Goal: Communication & Community: Answer question/provide support

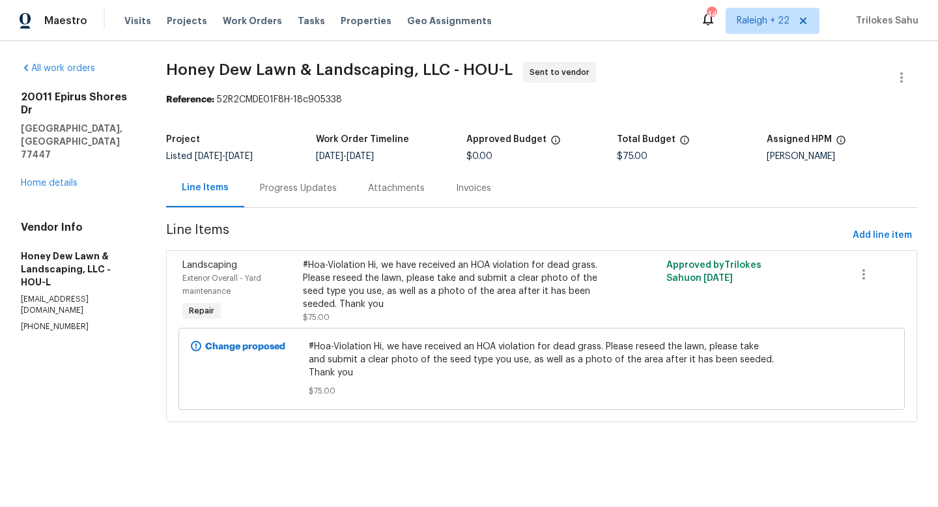
click at [289, 183] on div "Progress Updates" at bounding box center [298, 188] width 77 height 13
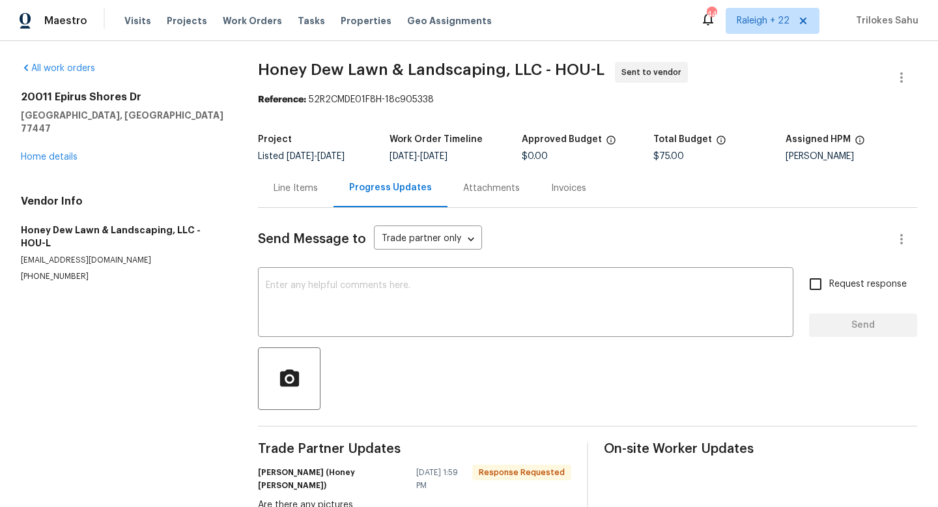
click at [294, 193] on div "Line Items" at bounding box center [296, 188] width 44 height 13
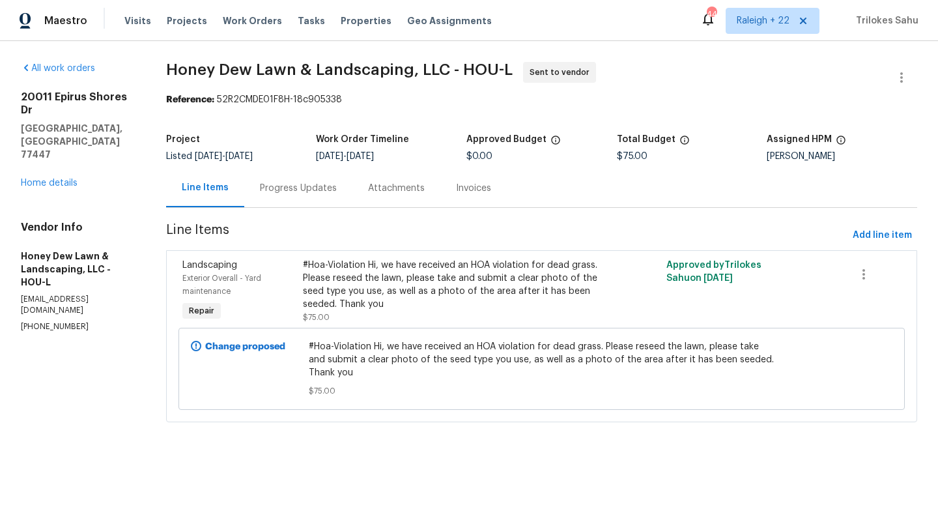
click at [294, 193] on div "Progress Updates" at bounding box center [298, 188] width 77 height 13
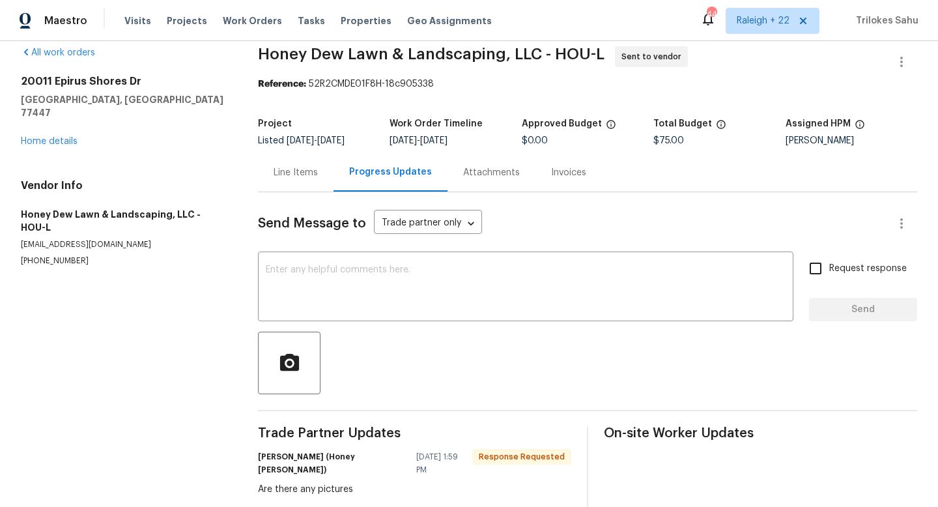
scroll to position [16, 0]
click at [304, 167] on div "Line Items" at bounding box center [296, 171] width 44 height 13
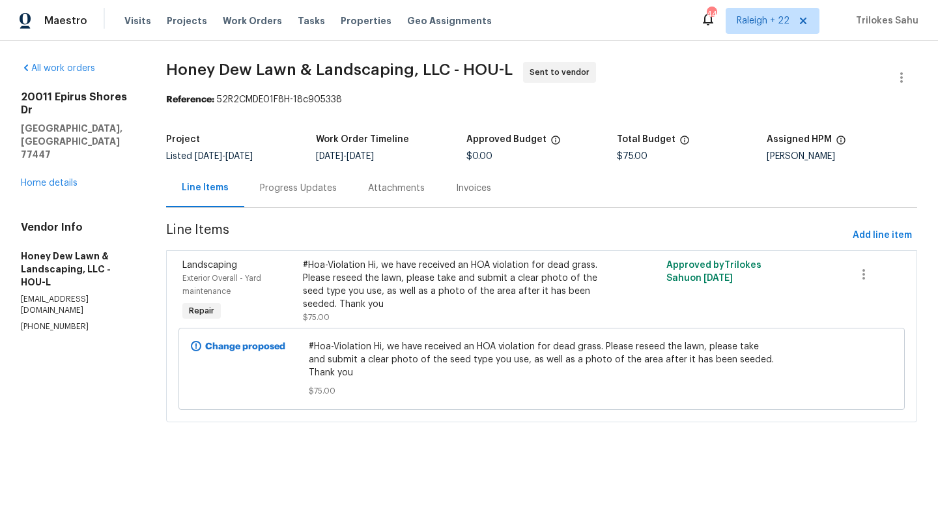
click at [445, 287] on div "#Hoa-Violation Hi, we have received an HOA violation for dead grass. Please res…" at bounding box center [450, 285] width 295 height 52
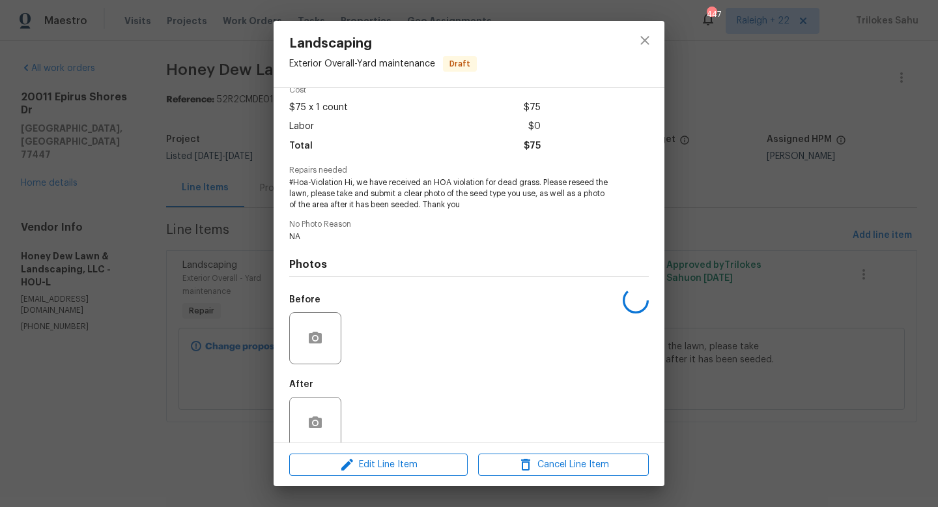
scroll to position [82, 0]
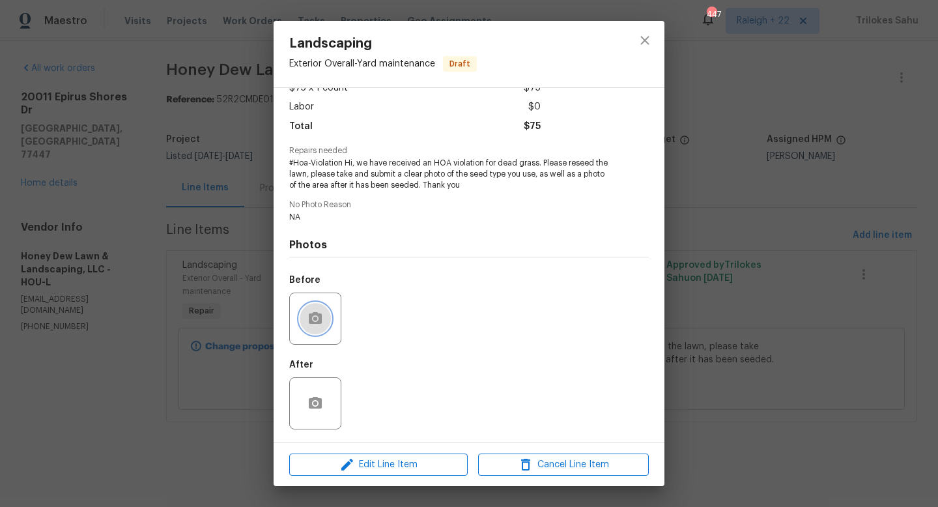
click at [319, 325] on icon "button" at bounding box center [315, 319] width 16 height 16
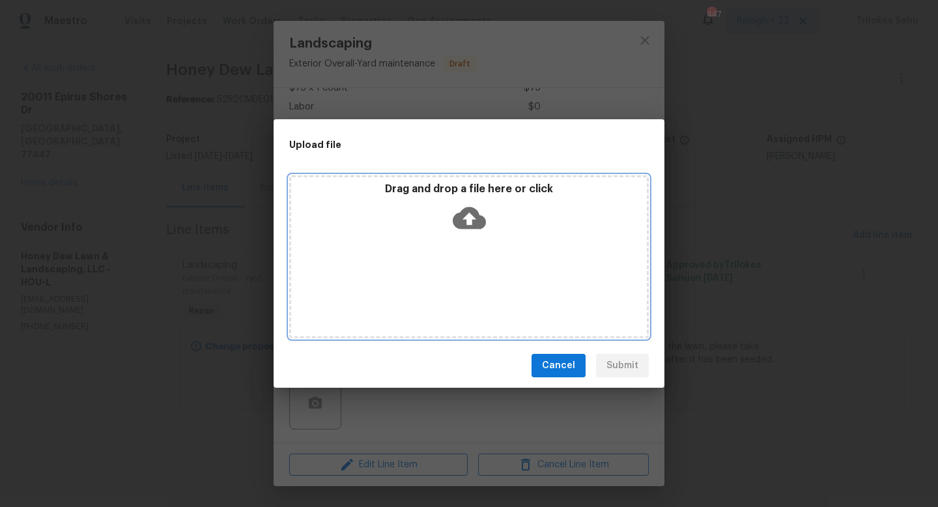
click at [484, 223] on icon at bounding box center [469, 218] width 33 height 22
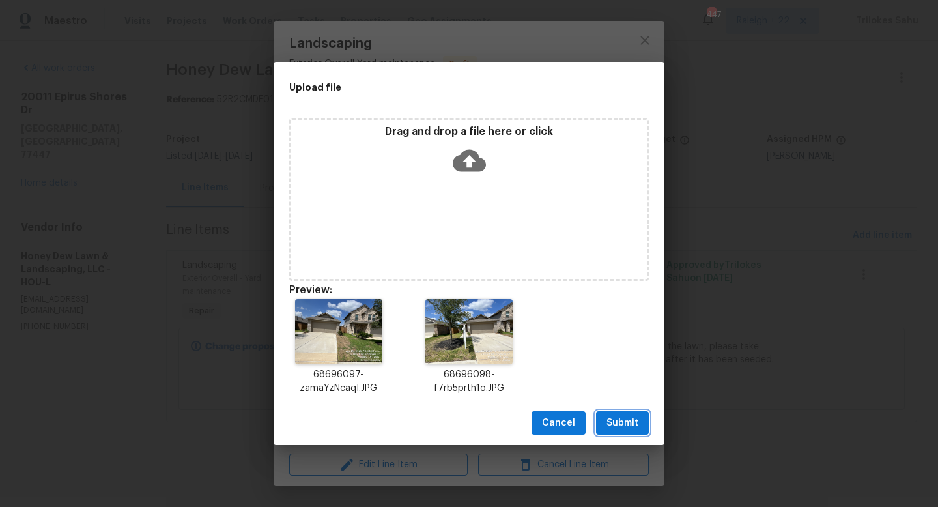
click at [617, 424] on span "Submit" at bounding box center [622, 423] width 32 height 16
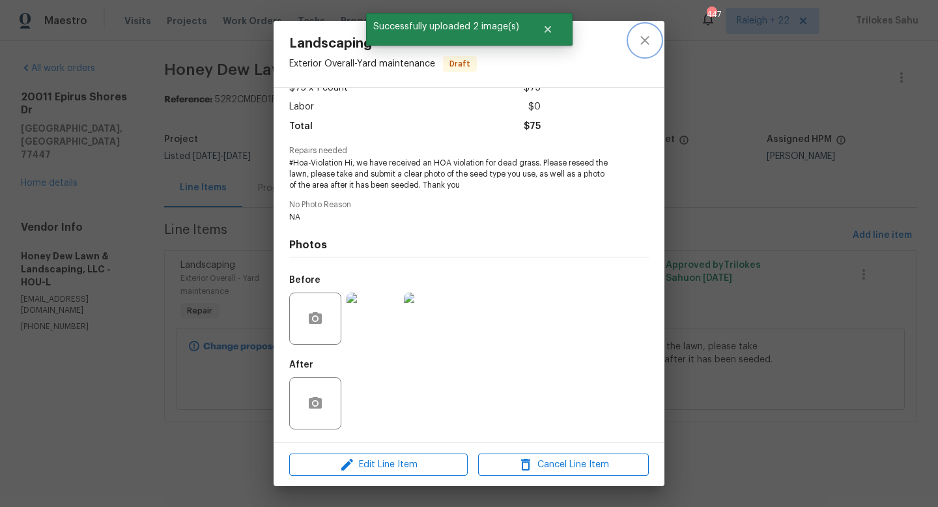
click at [637, 44] on icon "close" at bounding box center [645, 41] width 16 height 16
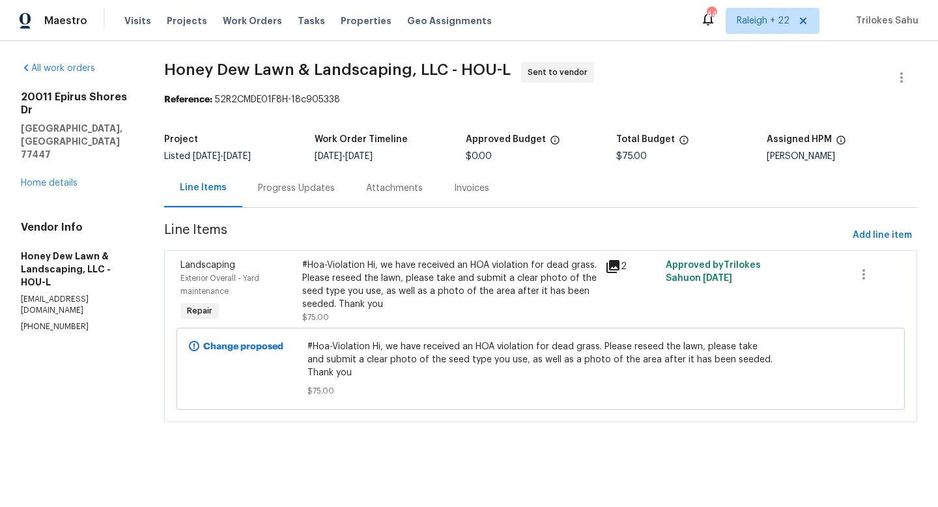
click at [317, 198] on div "Progress Updates" at bounding box center [296, 188] width 108 height 38
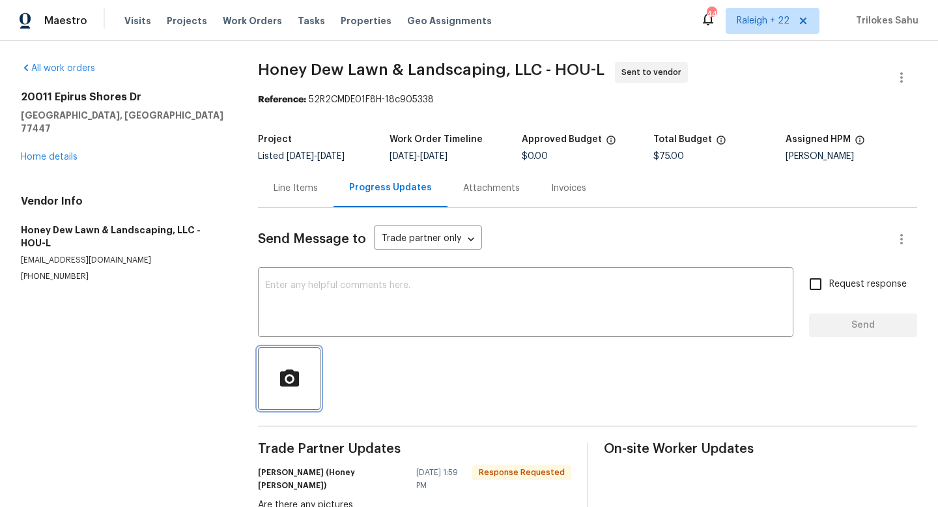
click at [297, 372] on icon "button" at bounding box center [288, 377] width 19 height 17
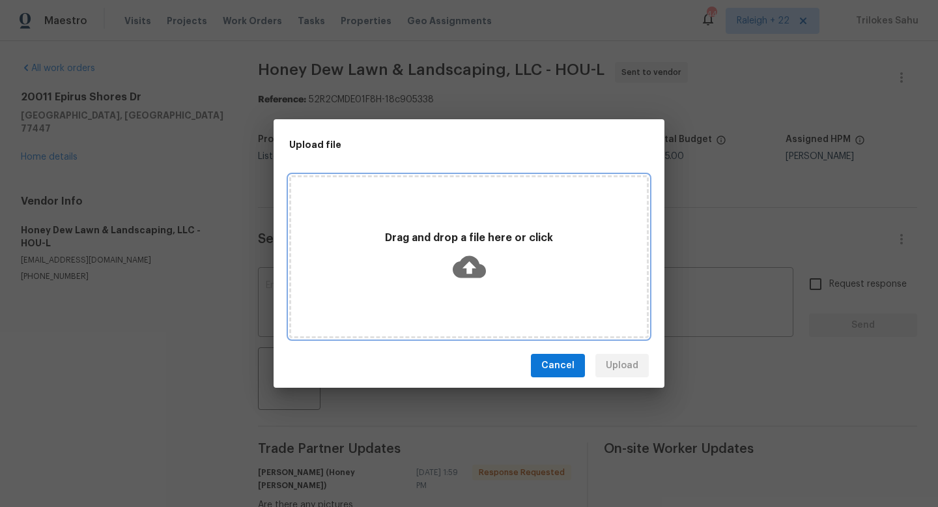
click at [474, 264] on icon at bounding box center [469, 267] width 33 height 22
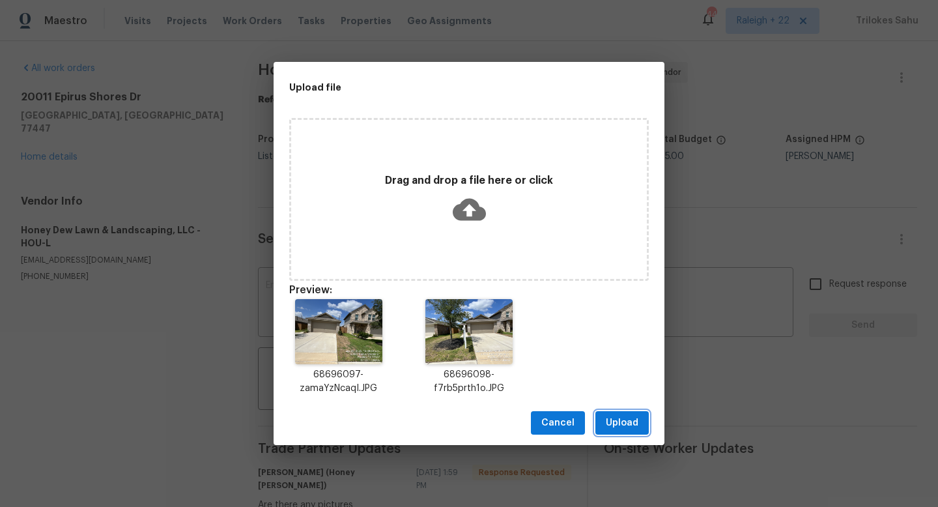
click at [628, 413] on button "Upload" at bounding box center [621, 423] width 53 height 24
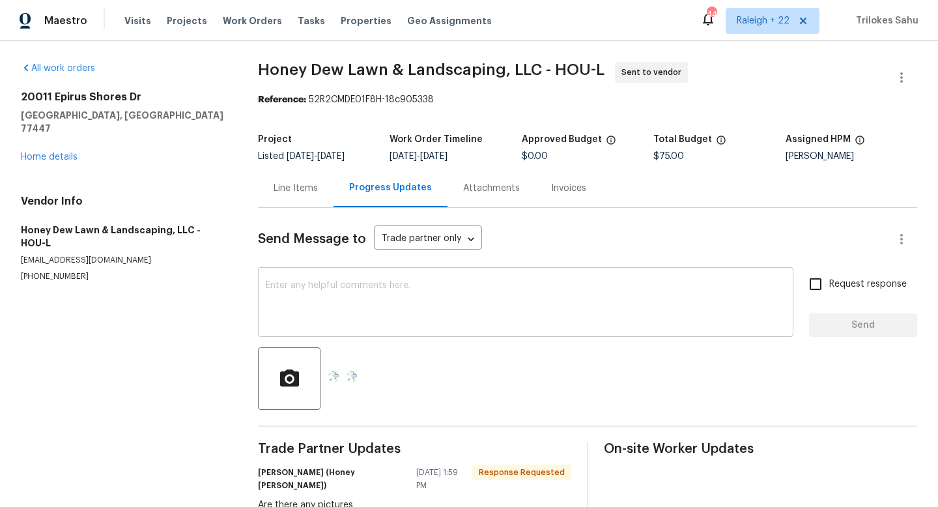
click at [475, 317] on textarea at bounding box center [526, 304] width 520 height 46
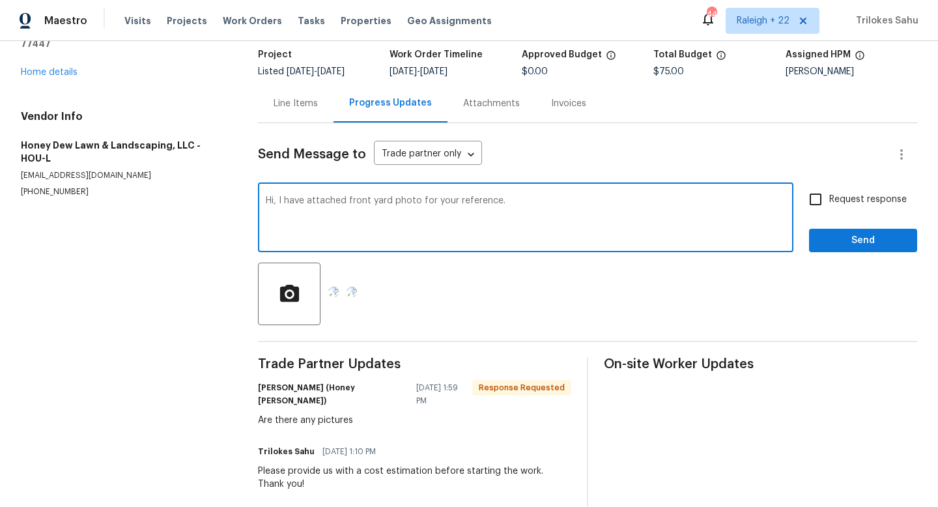
scroll to position [96, 0]
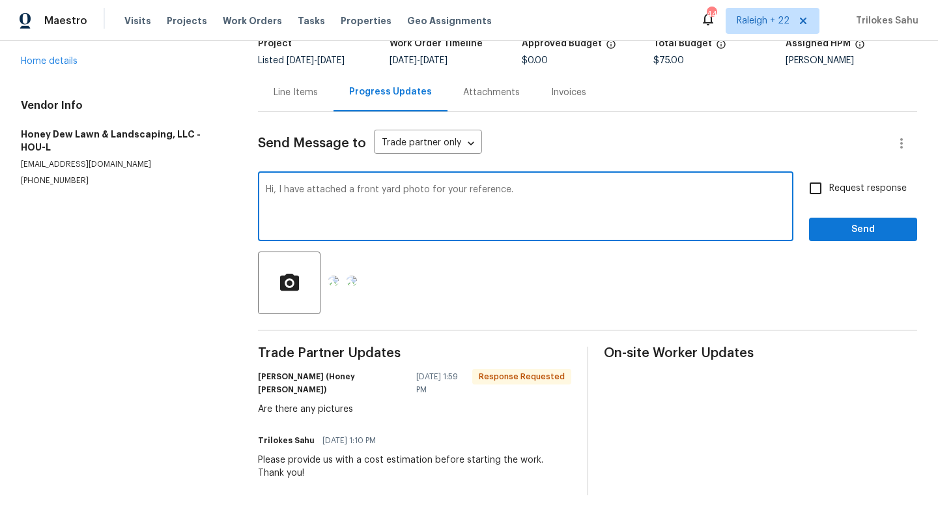
click at [542, 197] on textarea "Hi, I have attached a front yard photo for your reference." at bounding box center [526, 208] width 520 height 46
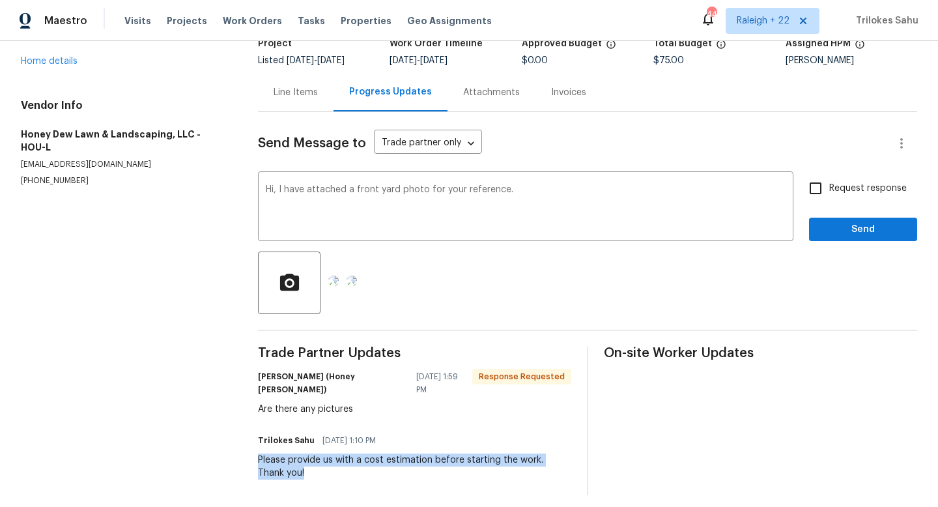
drag, startPoint x: 259, startPoint y: 451, endPoint x: 305, endPoint y: 458, distance: 46.7
click at [305, 458] on div "Please provide us with a cost estimation before starting the work. Thank you!" at bounding box center [414, 466] width 313 height 26
copy div "Please provide us with a cost estimation before starting the work. Thank you!"
click at [516, 196] on textarea "Hi, I have attached a front yard photo for your reference." at bounding box center [526, 208] width 520 height 46
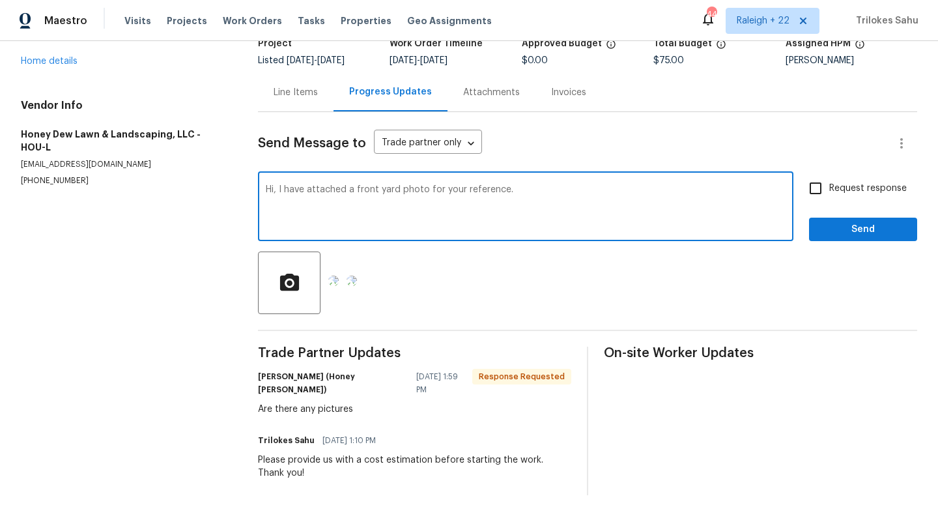
paste textarea "Please provide us with a cost estimation before starting the work. Thank you!"
type textarea "Hi, I have attached a front yard photo for your reference. Please provide us wi…"
click at [813, 188] on input "Request response" at bounding box center [815, 188] width 27 height 27
checkbox input "true"
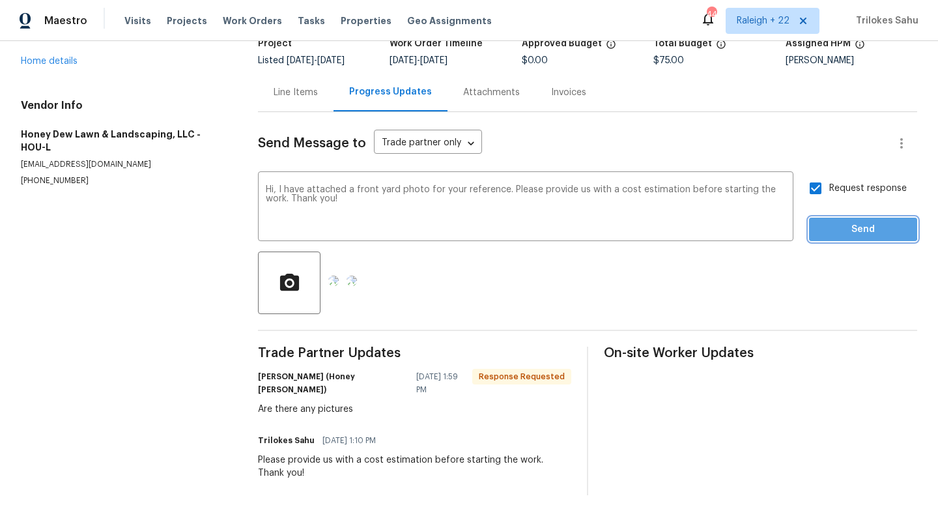
click at [849, 228] on span "Send" at bounding box center [862, 229] width 87 height 16
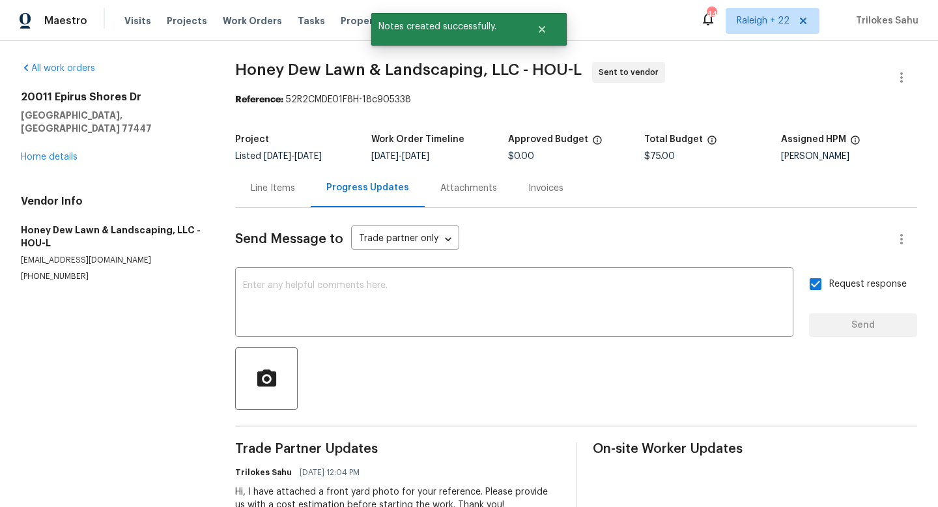
scroll to position [156, 0]
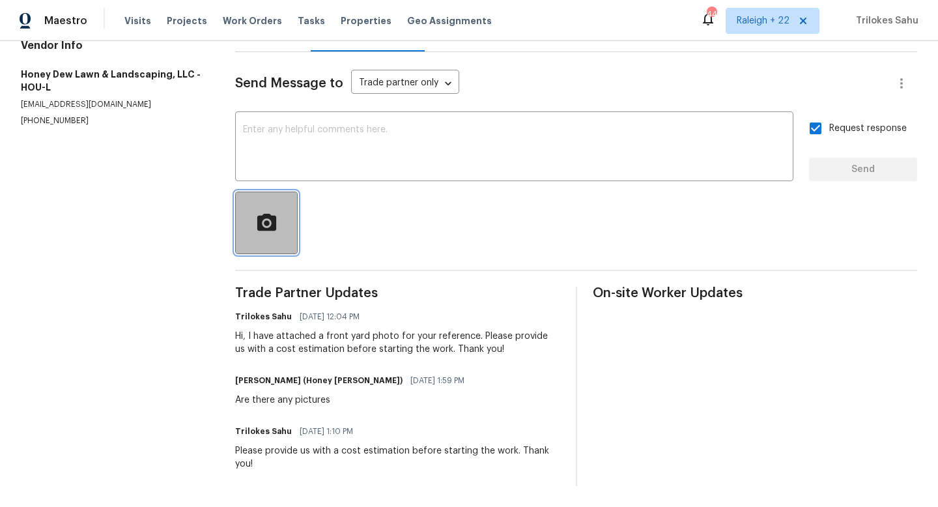
click at [287, 212] on span "button" at bounding box center [267, 223] width 42 height 23
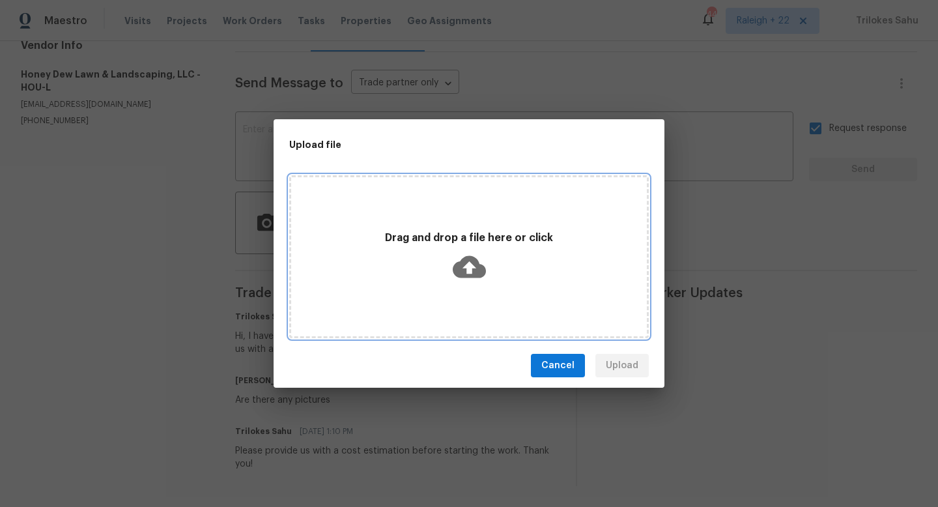
click at [472, 262] on icon at bounding box center [469, 267] width 33 height 22
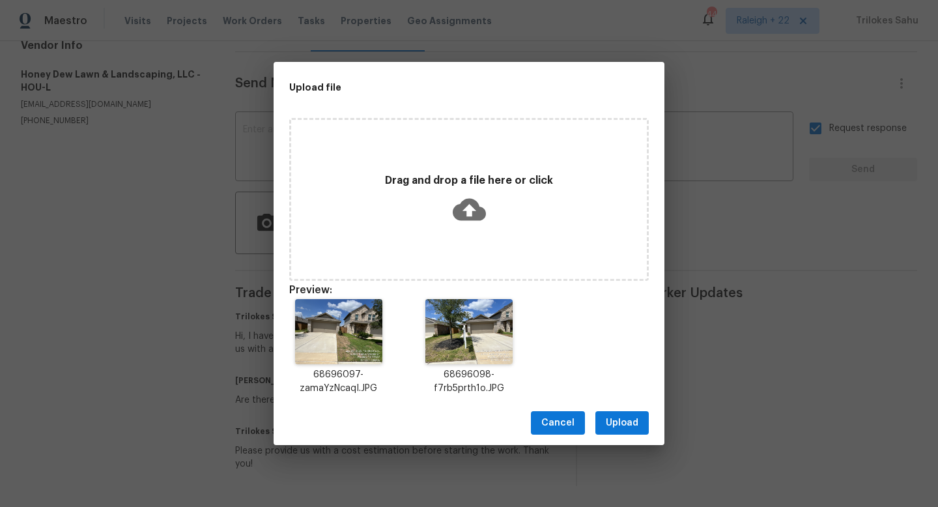
click at [650, 415] on div "Cancel Upload" at bounding box center [469, 423] width 391 height 45
click at [630, 423] on span "Upload" at bounding box center [622, 423] width 33 height 16
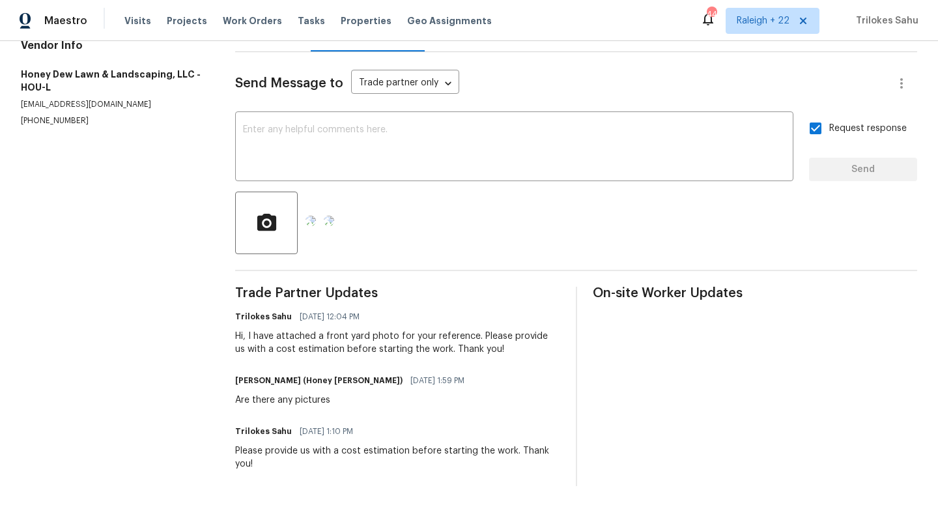
click at [815, 133] on input "Request response" at bounding box center [815, 128] width 27 height 27
checkbox input "false"
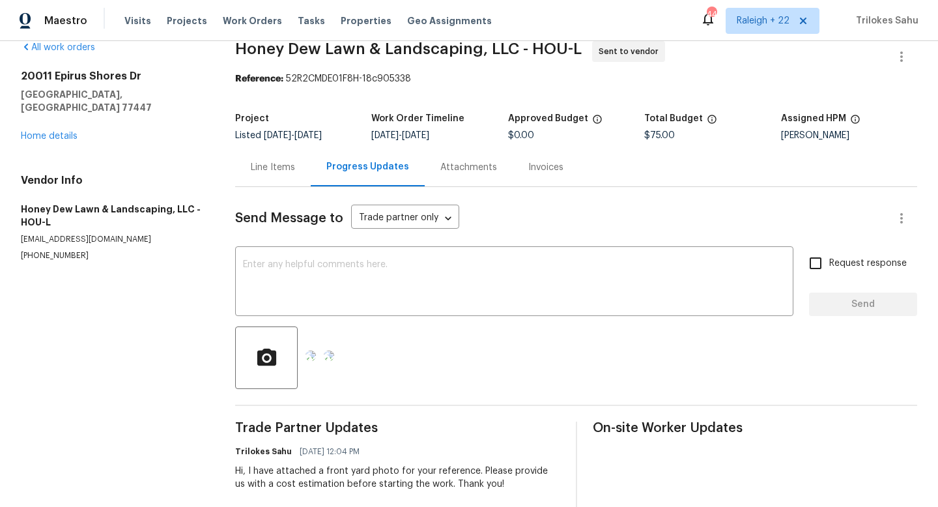
scroll to position [0, 0]
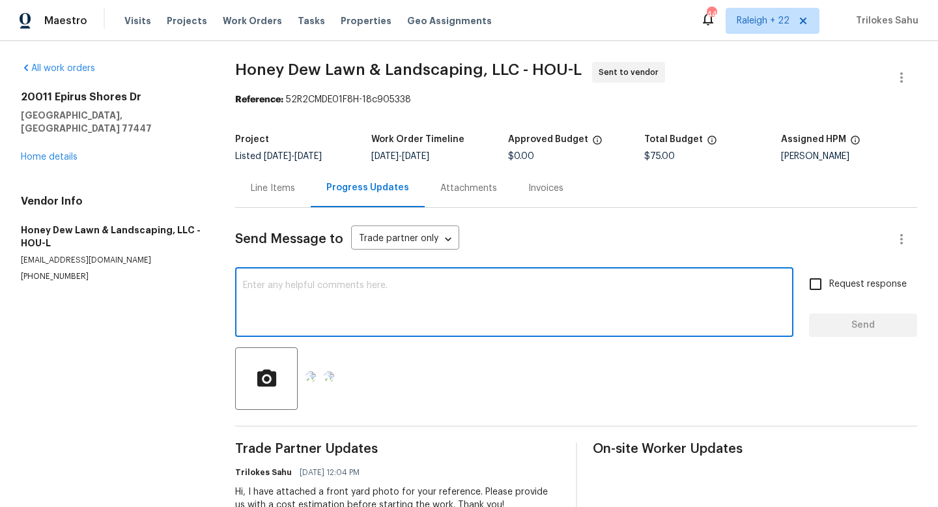
click at [714, 290] on textarea at bounding box center [514, 304] width 542 height 46
type textarea "attached here"
click at [817, 281] on input "Request response" at bounding box center [815, 283] width 27 height 27
checkbox input "true"
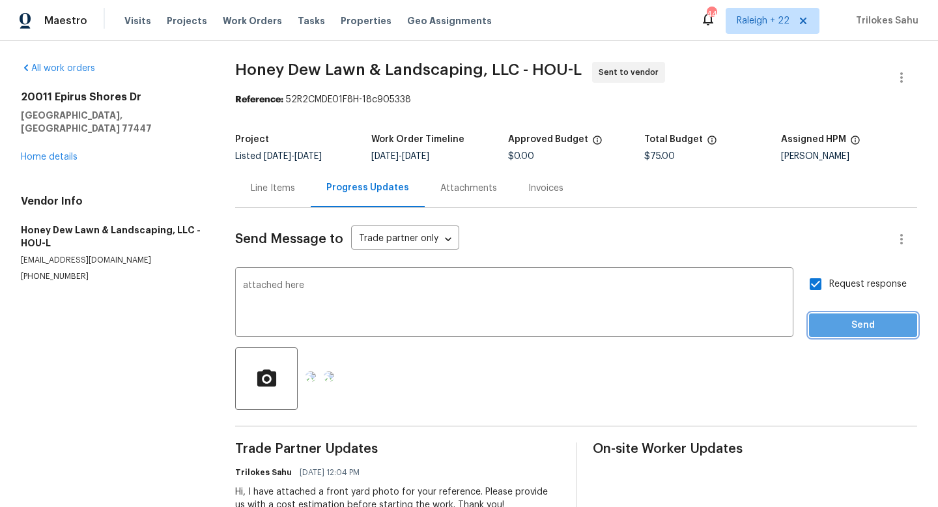
click at [847, 324] on span "Send" at bounding box center [862, 325] width 87 height 16
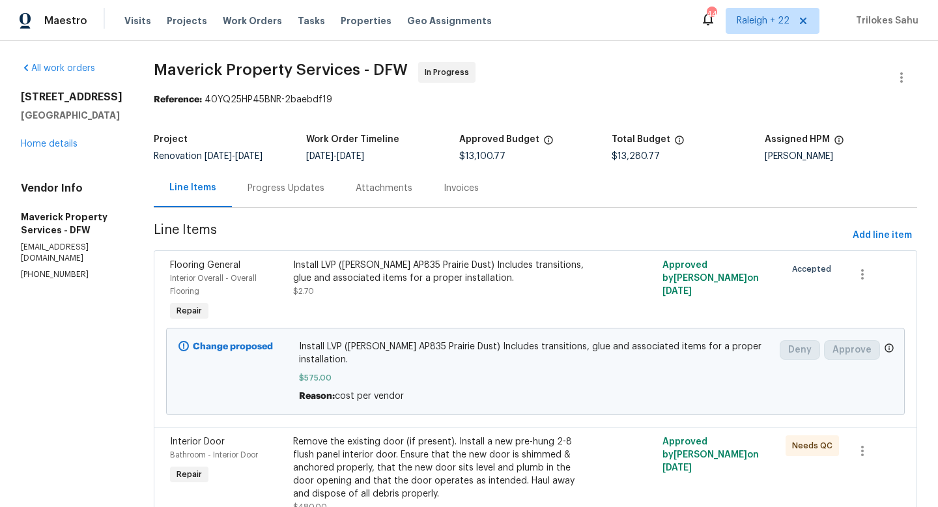
scroll to position [2975, 0]
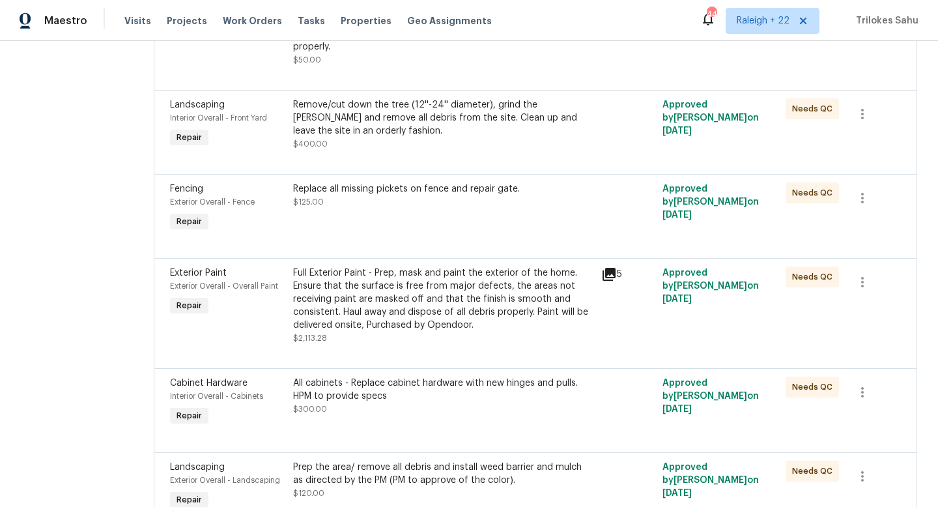
click at [445, 195] on div "Replace all missing pickets on fence and repair gate." at bounding box center [443, 188] width 300 height 13
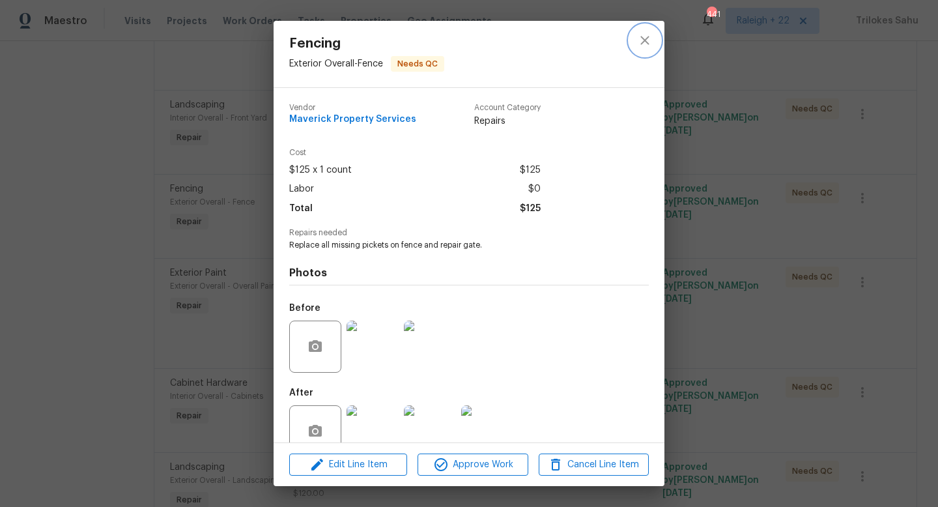
click at [639, 40] on icon "close" at bounding box center [645, 41] width 16 height 16
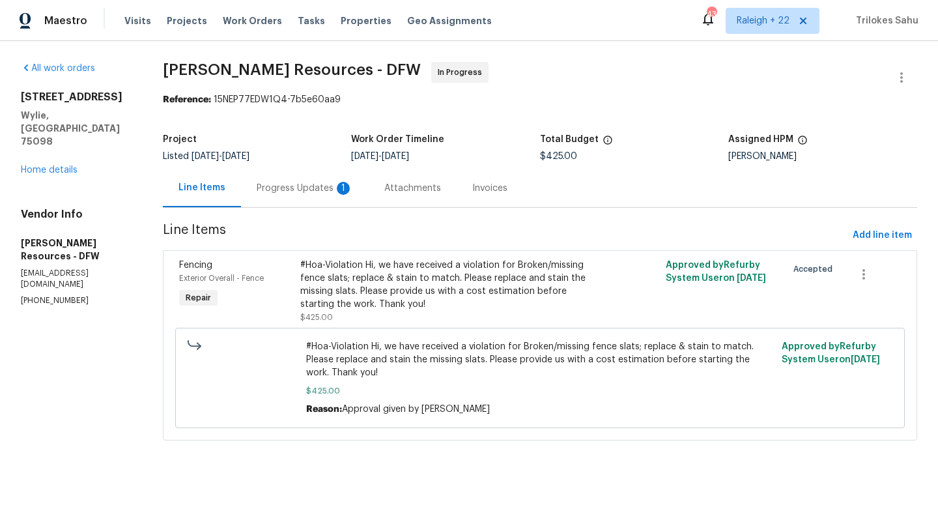
click at [279, 196] on div "Progress Updates 1" at bounding box center [305, 188] width 128 height 38
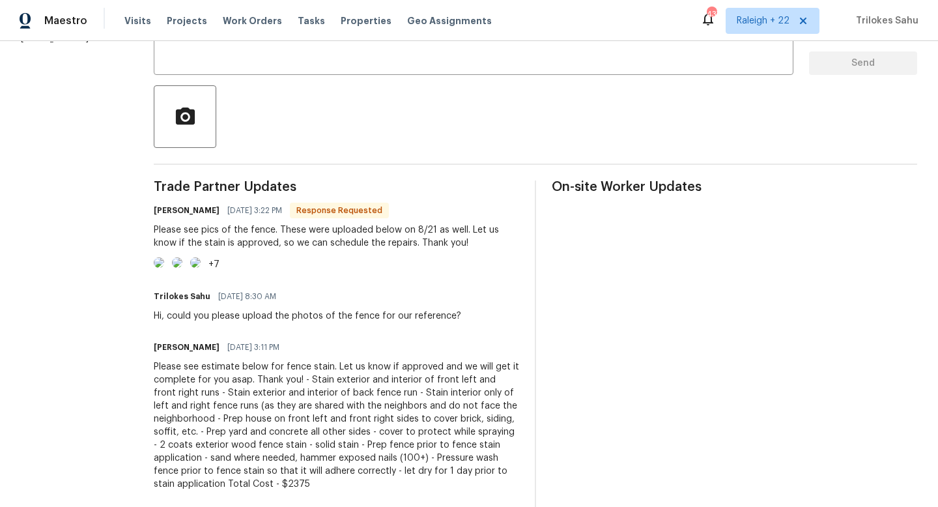
scroll to position [265, 0]
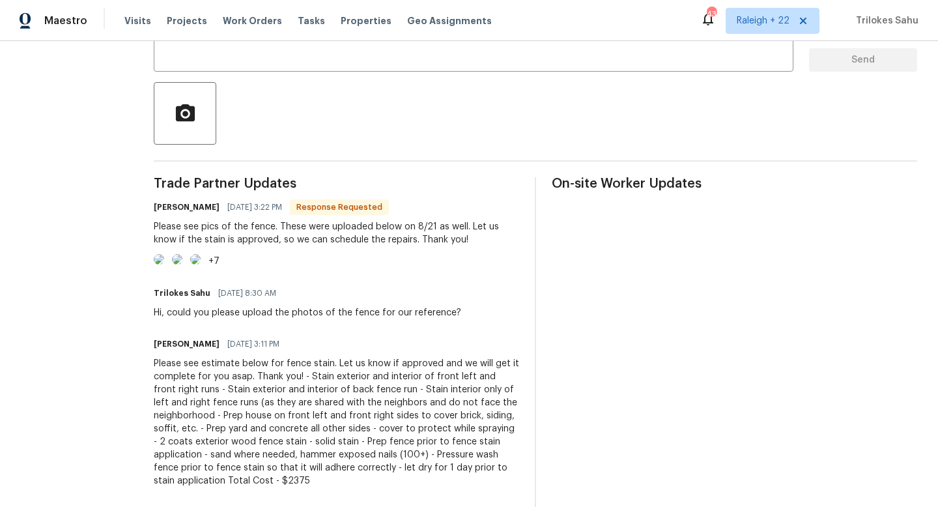
click at [164, 264] on img at bounding box center [159, 259] width 10 height 10
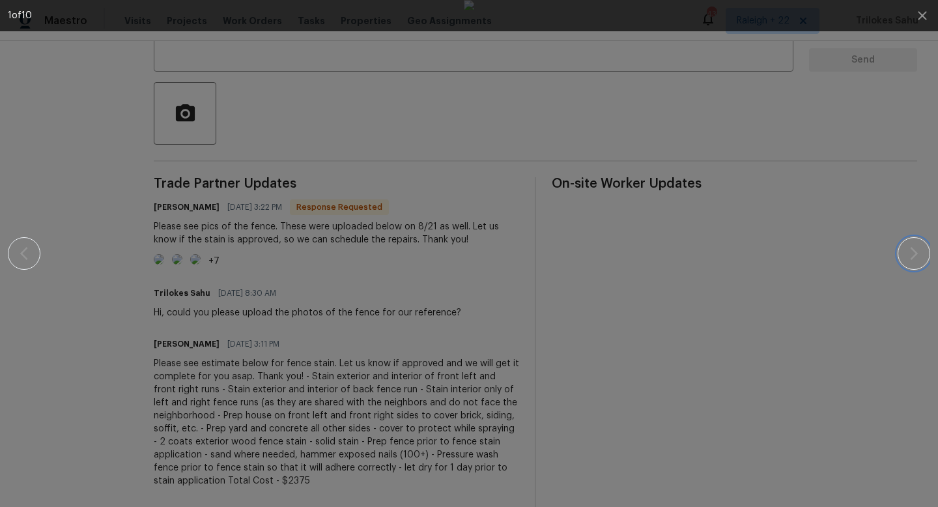
click at [920, 255] on icon "button" at bounding box center [914, 254] width 16 height 16
click at [912, 250] on icon "button" at bounding box center [914, 254] width 16 height 16
click at [917, 268] on button "button" at bounding box center [913, 253] width 33 height 33
click at [915, 251] on icon "button" at bounding box center [914, 253] width 8 height 13
click at [912, 259] on icon "button" at bounding box center [914, 254] width 16 height 16
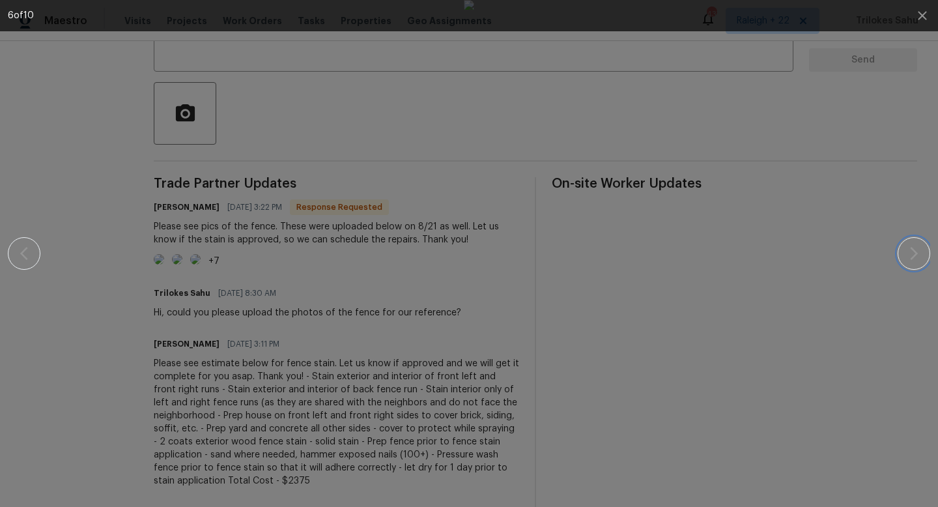
click at [916, 259] on icon "button" at bounding box center [914, 254] width 16 height 16
click at [906, 250] on icon "button" at bounding box center [914, 254] width 16 height 16
click at [918, 256] on icon "button" at bounding box center [914, 254] width 16 height 16
click at [474, 328] on img at bounding box center [469, 253] width 10 height 507
click at [907, 260] on icon "button" at bounding box center [914, 254] width 16 height 16
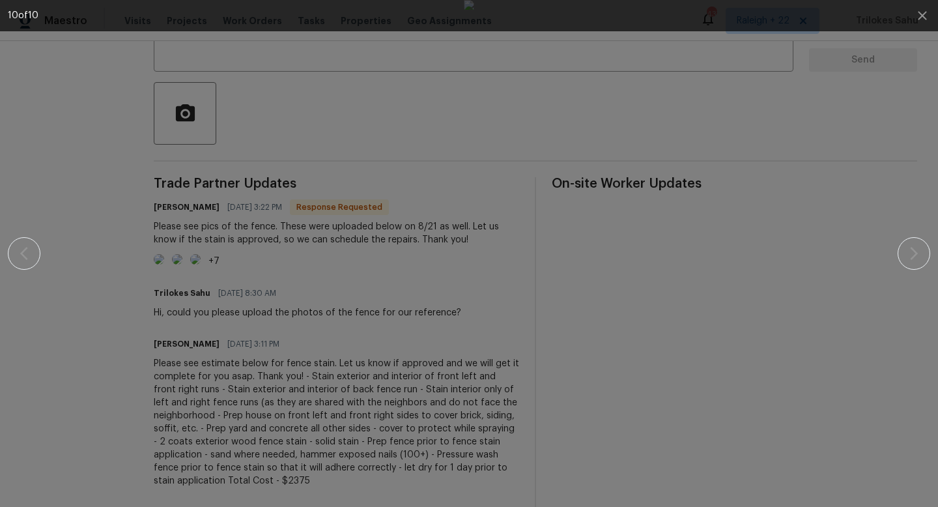
click at [474, 287] on img at bounding box center [469, 253] width 10 height 507
click at [912, 246] on icon "button" at bounding box center [914, 254] width 16 height 16
click at [913, 260] on icon "button" at bounding box center [914, 254] width 16 height 16
click at [903, 254] on button "button" at bounding box center [913, 253] width 33 height 33
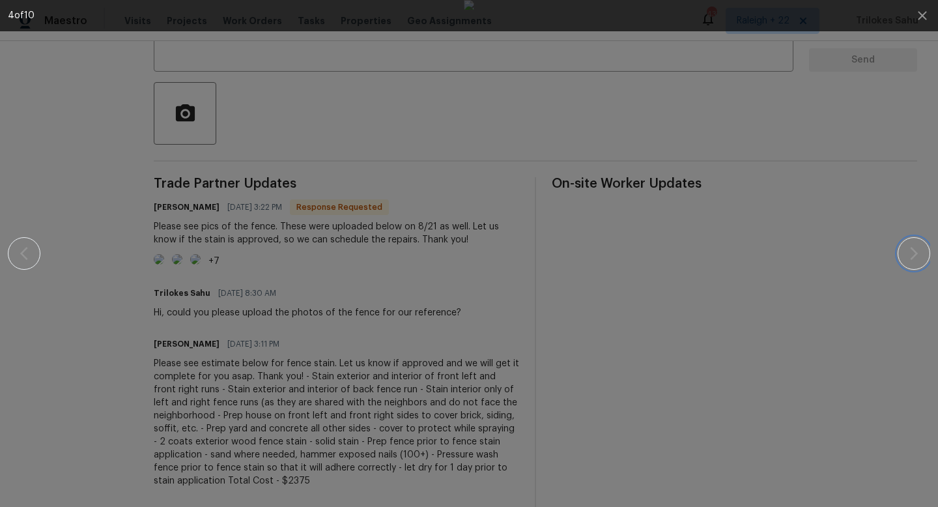
click at [903, 254] on button "button" at bounding box center [913, 253] width 33 height 33
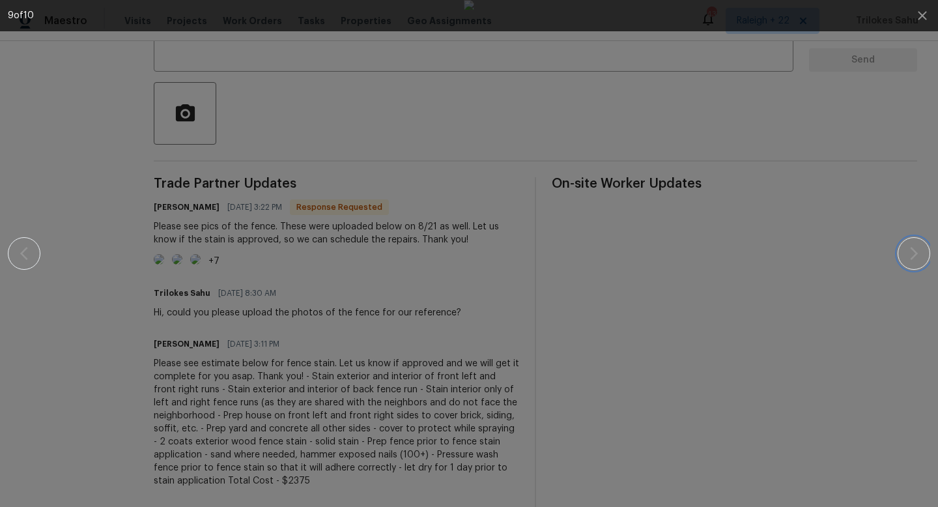
click at [903, 254] on button "button" at bounding box center [913, 253] width 33 height 33
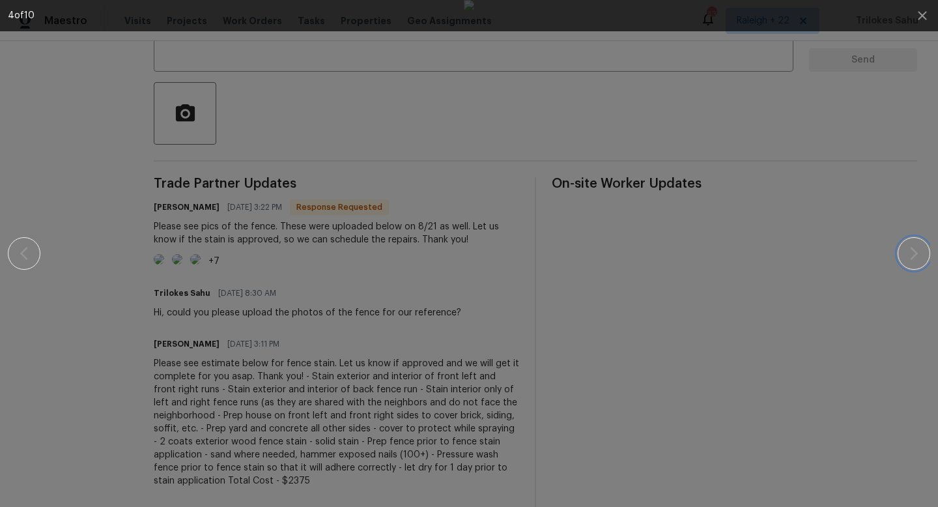
click at [903, 254] on button "button" at bounding box center [913, 253] width 33 height 33
click at [922, 11] on icon "button" at bounding box center [922, 16] width 16 height 16
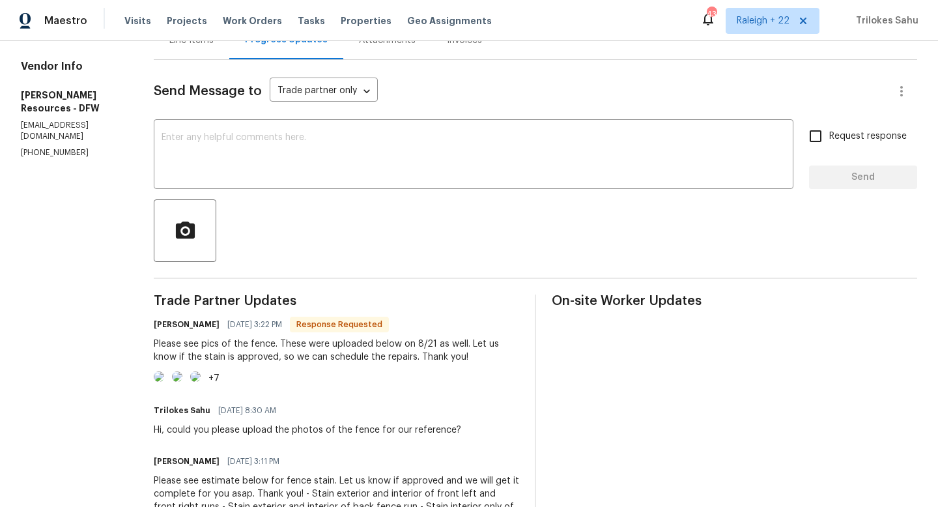
scroll to position [120, 0]
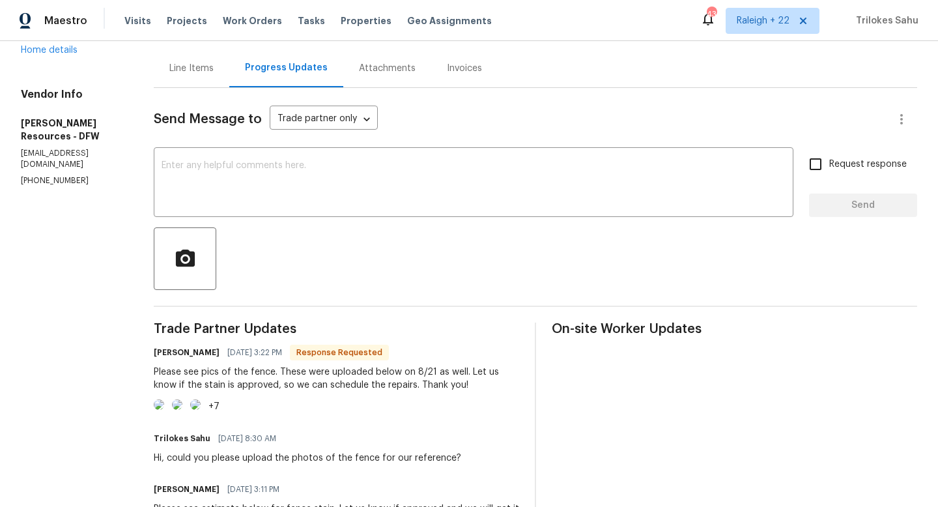
click at [214, 74] on div "Line Items" at bounding box center [191, 68] width 44 height 13
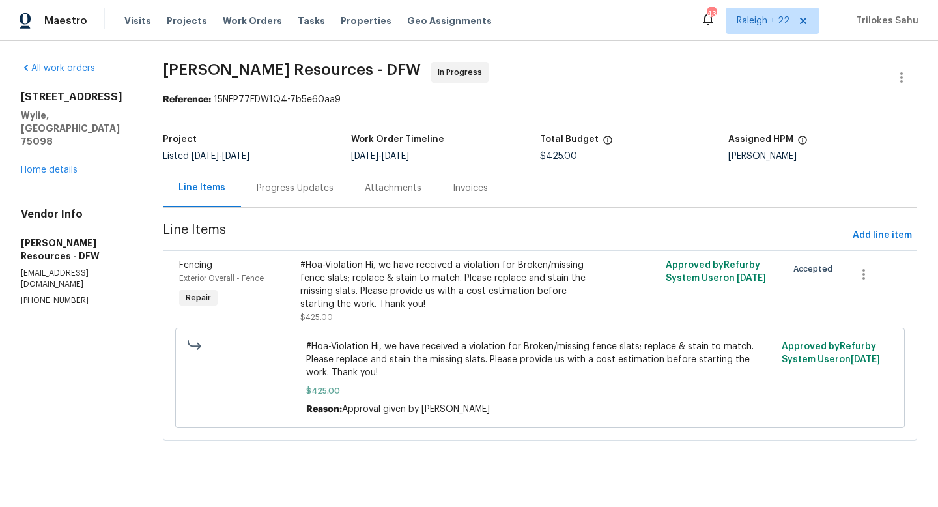
click at [312, 182] on div "Progress Updates" at bounding box center [295, 188] width 77 height 13
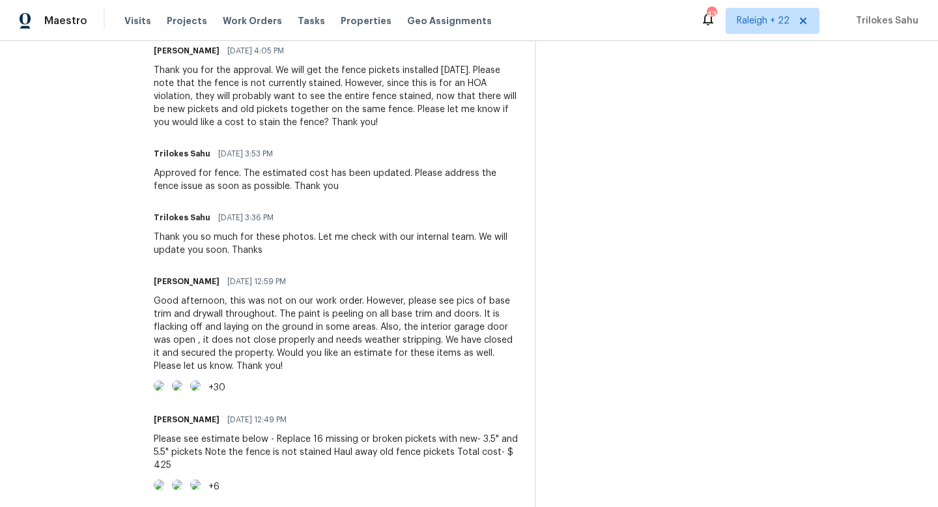
scroll to position [863, 0]
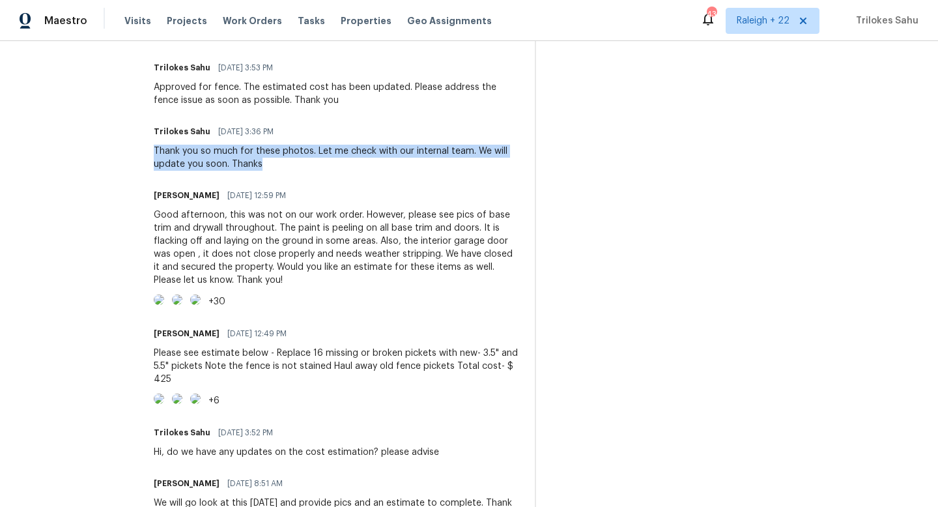
drag, startPoint x: 292, startPoint y: 219, endPoint x: 182, endPoint y: 206, distance: 111.5
copy div "Thank you so much for these photos. Let me check with our internal team. We wil…"
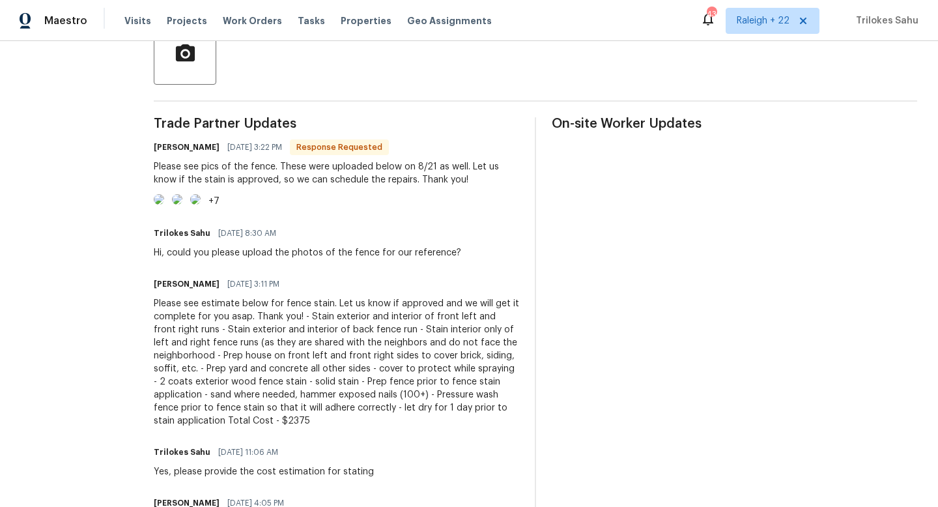
scroll to position [33, 0]
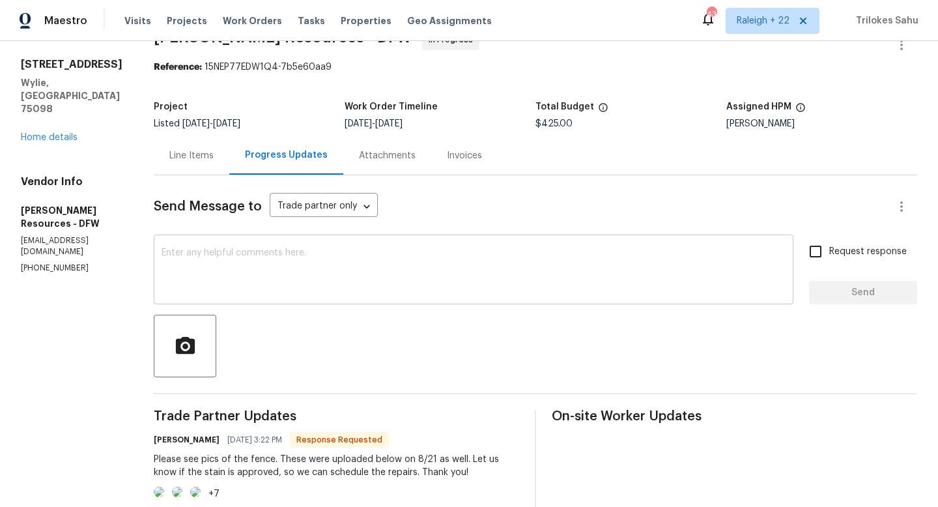
click at [276, 255] on textarea at bounding box center [474, 271] width 624 height 46
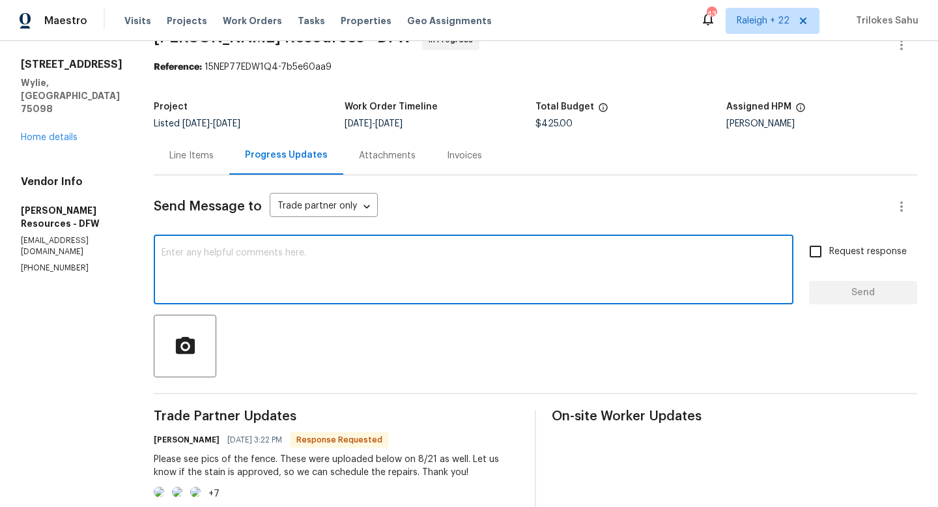
paste textarea "Thank you so much for these photos. Let me check with our internal team. We wil…"
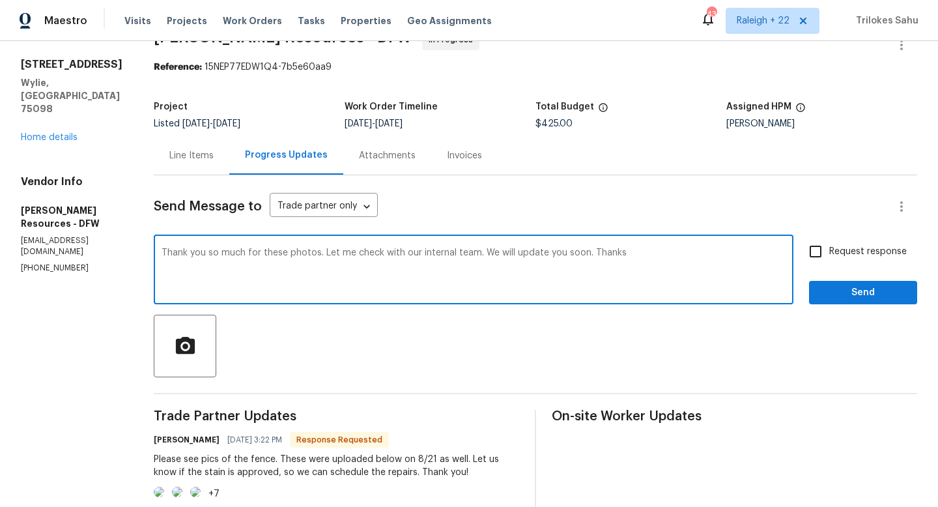
type textarea "Thank you so much for these photos. Let me check with our internal team. We wil…"
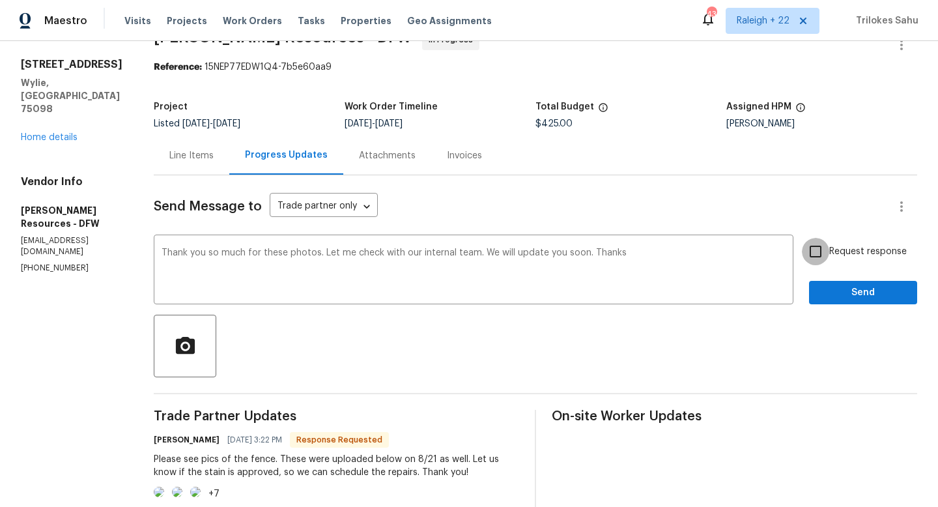
click at [811, 253] on input "Request response" at bounding box center [815, 251] width 27 height 27
click at [809, 247] on input "Request response" at bounding box center [815, 251] width 27 height 27
checkbox input "false"
click at [840, 288] on span "Send" at bounding box center [862, 293] width 87 height 16
